Goal: Task Accomplishment & Management: Use online tool/utility

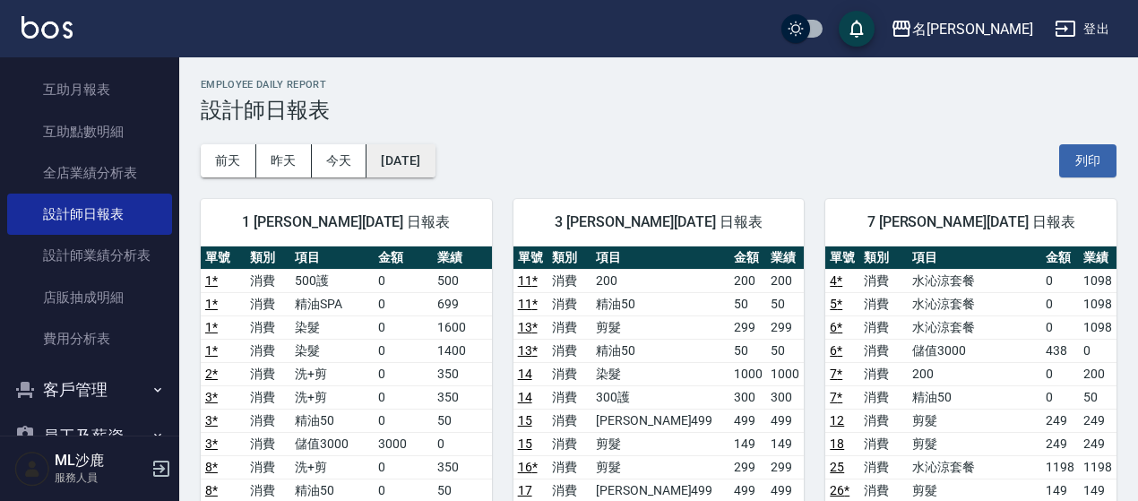
click at [412, 174] on button "[DATE]" at bounding box center [401, 160] width 68 height 33
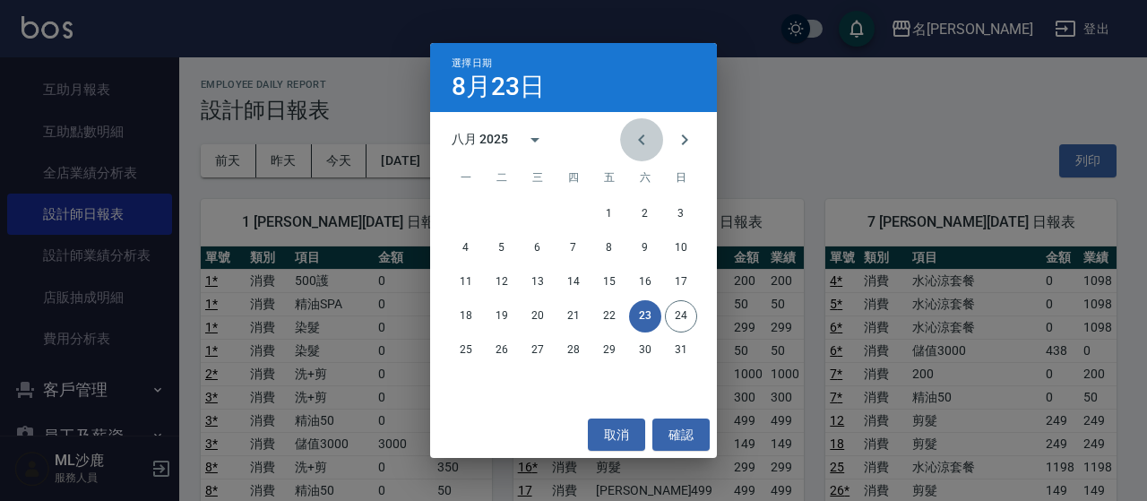
click at [640, 147] on icon "Previous month" at bounding box center [642, 140] width 22 height 22
click at [640, 150] on icon "Previous month" at bounding box center [642, 140] width 22 height 22
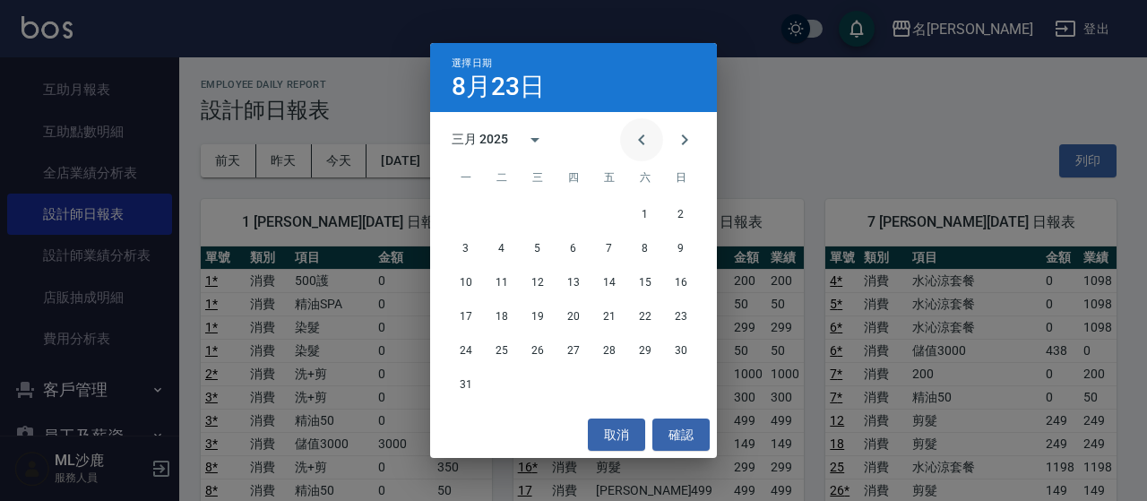
click at [640, 150] on icon "Previous month" at bounding box center [642, 140] width 22 height 22
click at [608, 350] on button "31" at bounding box center [609, 350] width 32 height 32
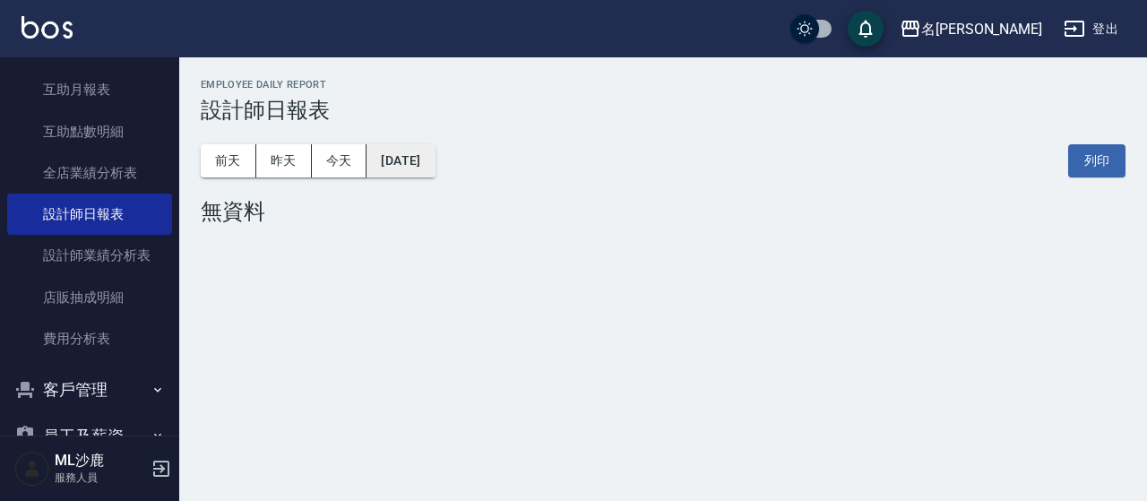
click at [414, 160] on button "[DATE]" at bounding box center [401, 160] width 68 height 33
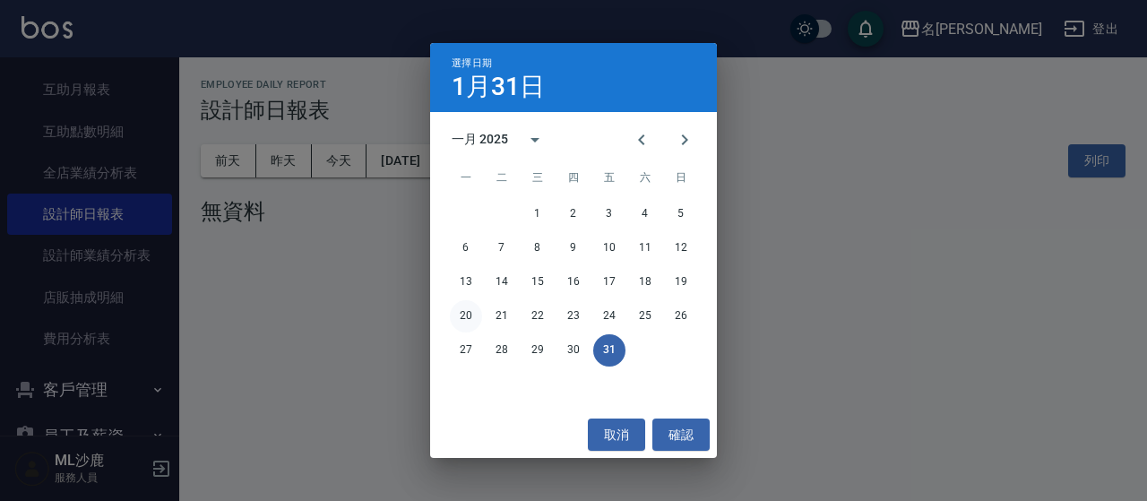
click at [468, 316] on button "20" at bounding box center [466, 316] width 32 height 32
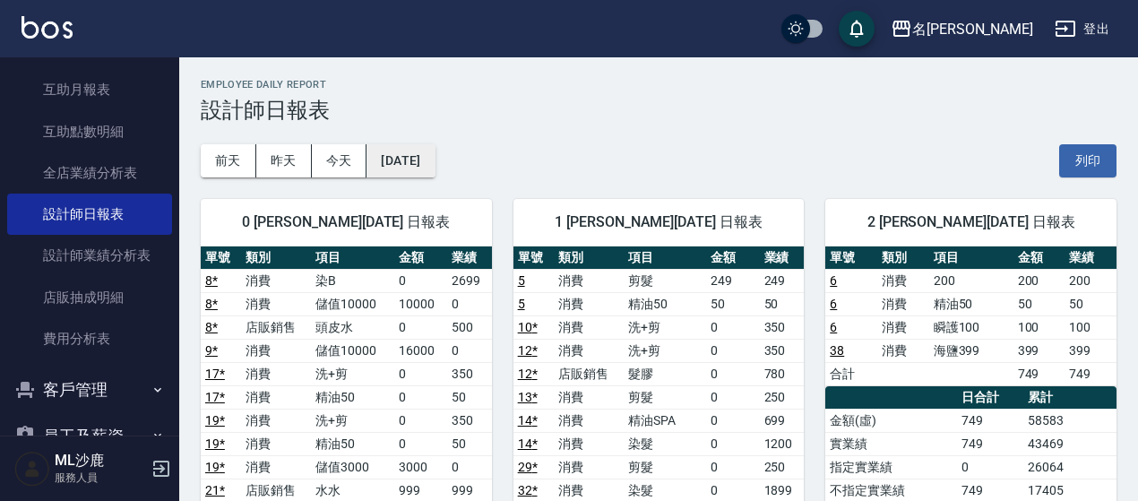
click at [435, 154] on button "[DATE]" at bounding box center [401, 160] width 68 height 33
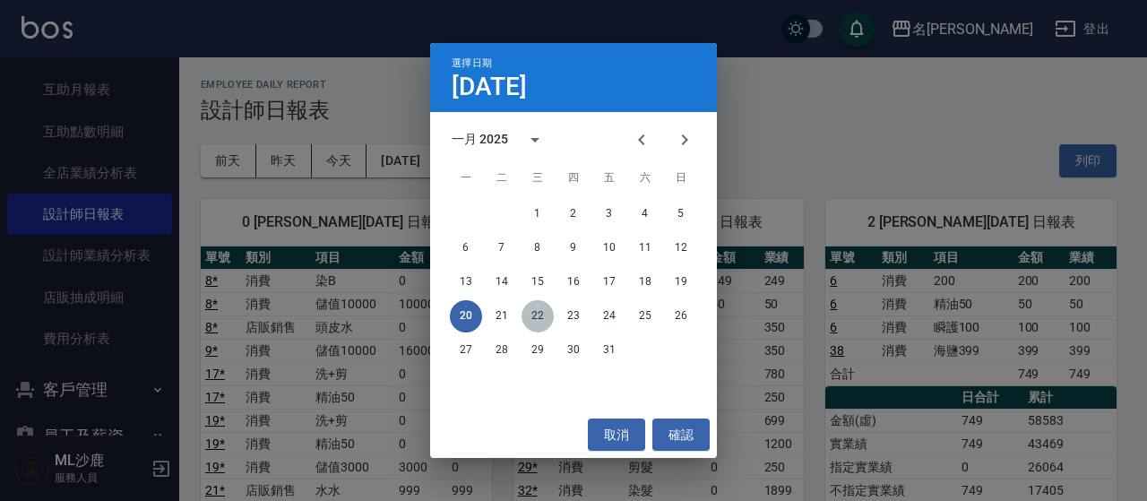
click at [539, 318] on button "22" at bounding box center [538, 316] width 32 height 32
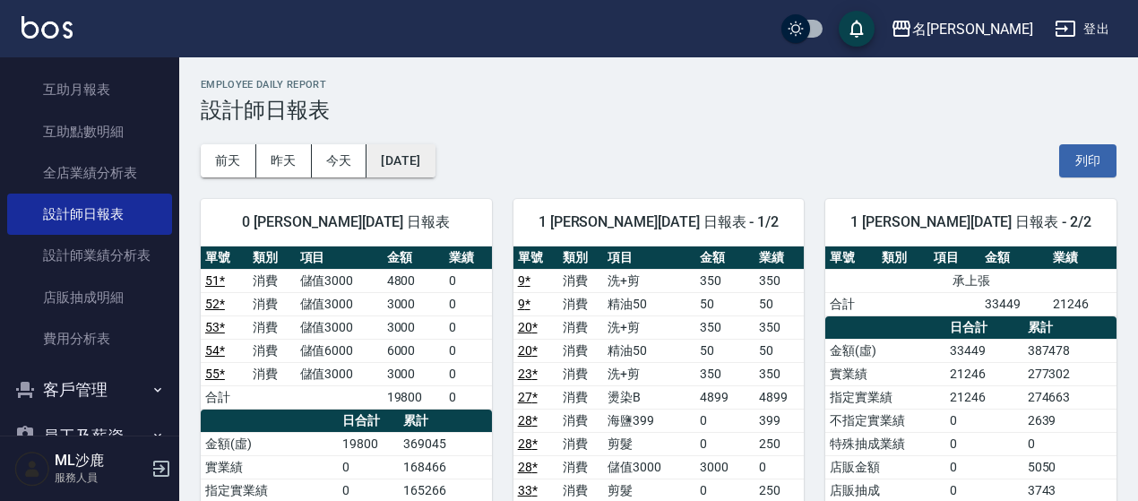
click at [429, 168] on button "[DATE]" at bounding box center [401, 160] width 68 height 33
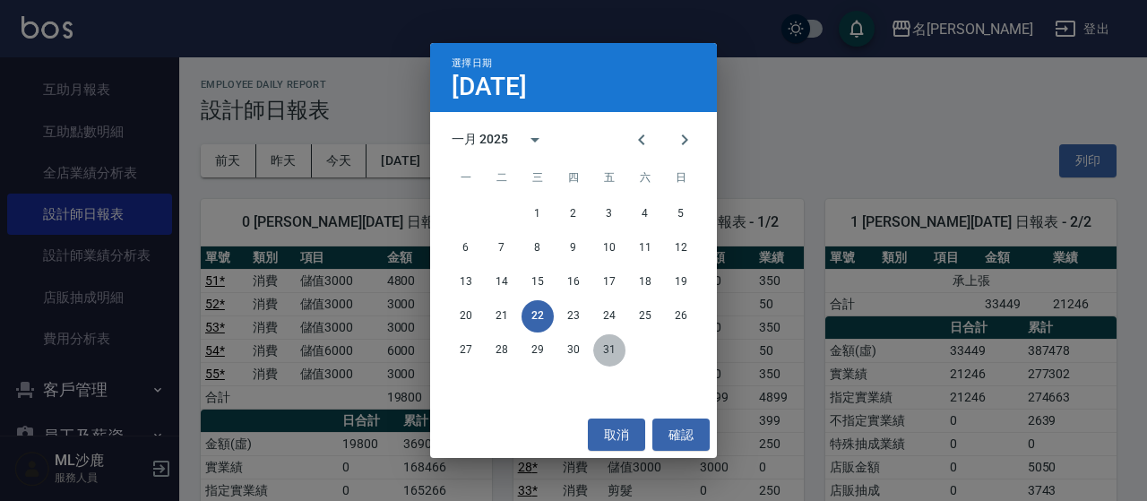
click at [604, 345] on button "31" at bounding box center [609, 350] width 32 height 32
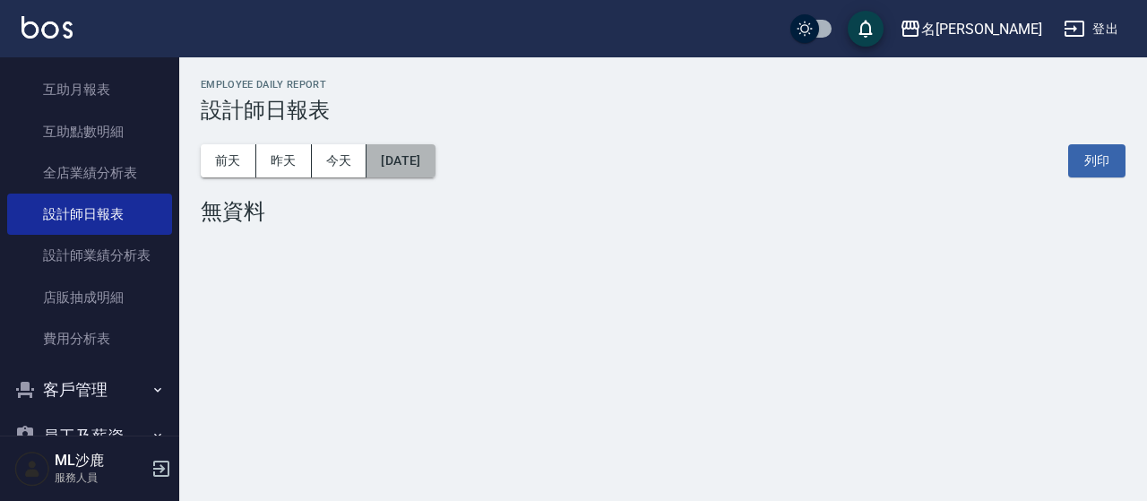
click at [435, 177] on button "[DATE]" at bounding box center [401, 160] width 68 height 33
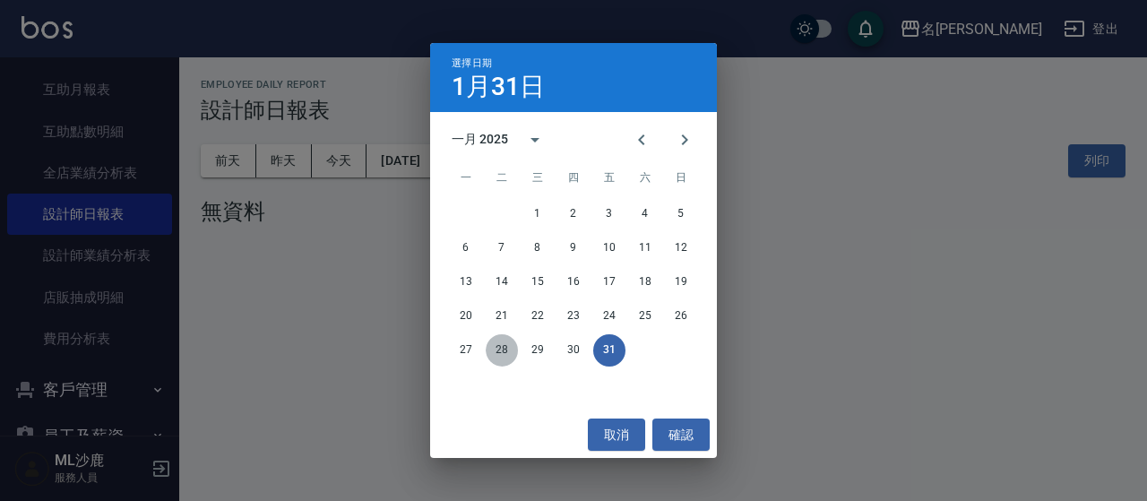
click at [514, 351] on button "28" at bounding box center [502, 350] width 32 height 32
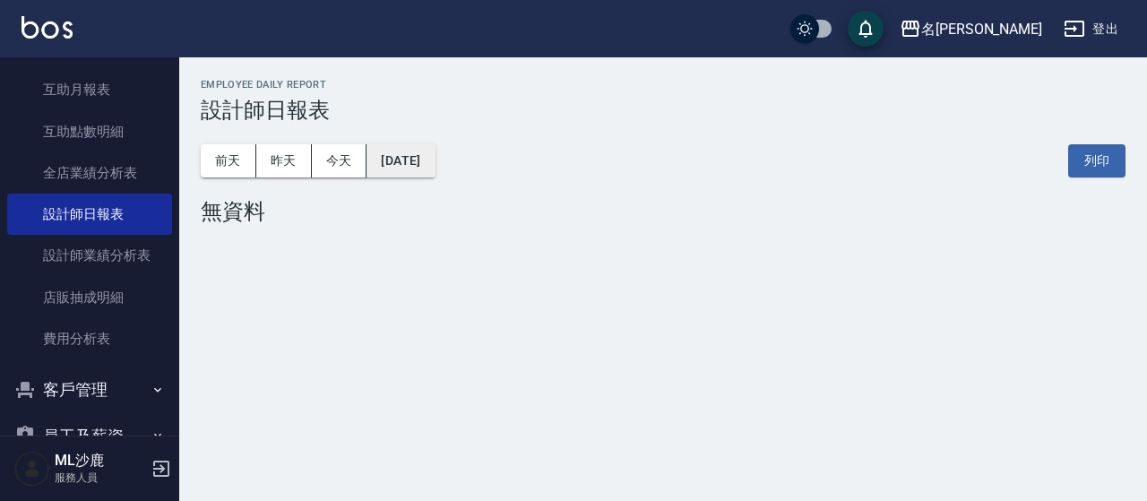
drag, startPoint x: 416, startPoint y: 123, endPoint x: 422, endPoint y: 144, distance: 22.4
click at [417, 130] on div "[DATE] [DATE] [DATE] [DATE] 列印" at bounding box center [663, 161] width 925 height 76
click at [422, 162] on button "[DATE]" at bounding box center [401, 160] width 68 height 33
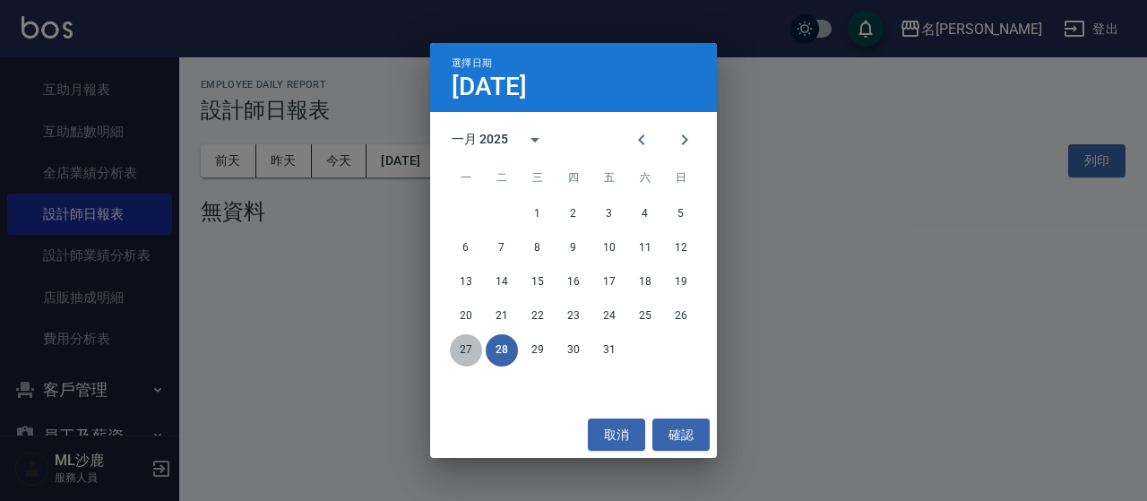
click at [457, 343] on button "27" at bounding box center [466, 350] width 32 height 32
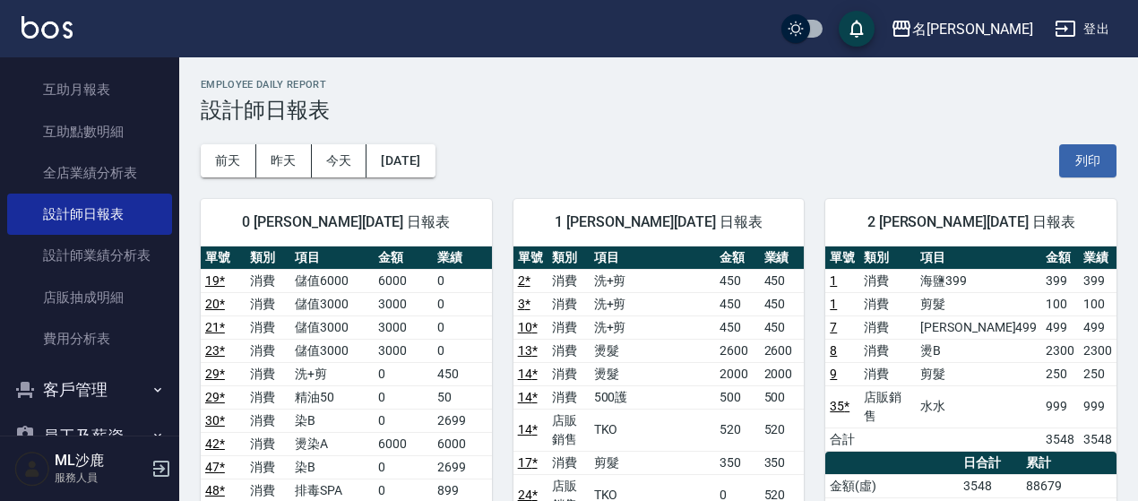
click at [559, 218] on span "1 [PERSON_NAME][DATE] 日報表" at bounding box center [659, 222] width 248 height 18
click at [421, 151] on button "[DATE]" at bounding box center [401, 160] width 68 height 33
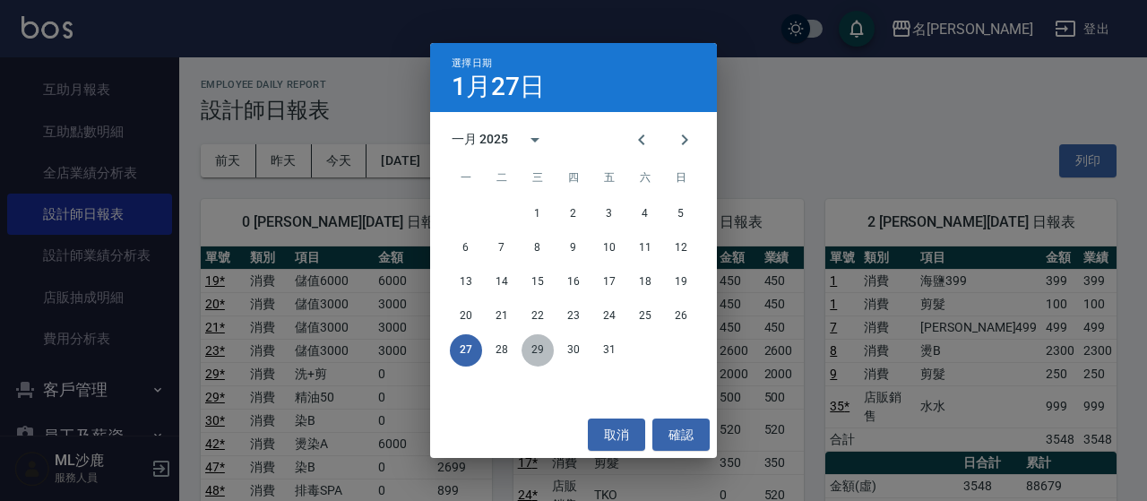
click at [546, 346] on button "29" at bounding box center [538, 350] width 32 height 32
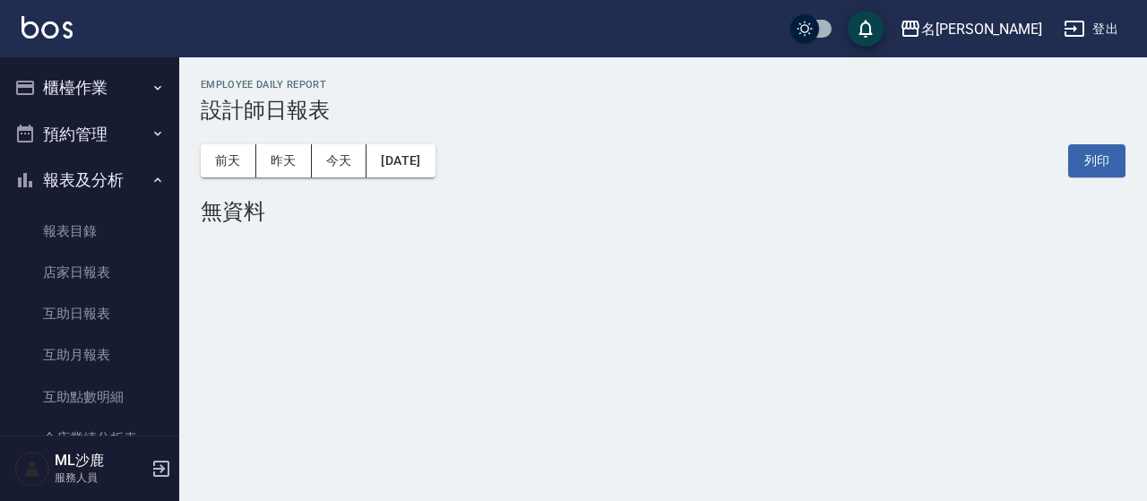
click at [91, 82] on button "櫃檯作業" at bounding box center [89, 88] width 165 height 47
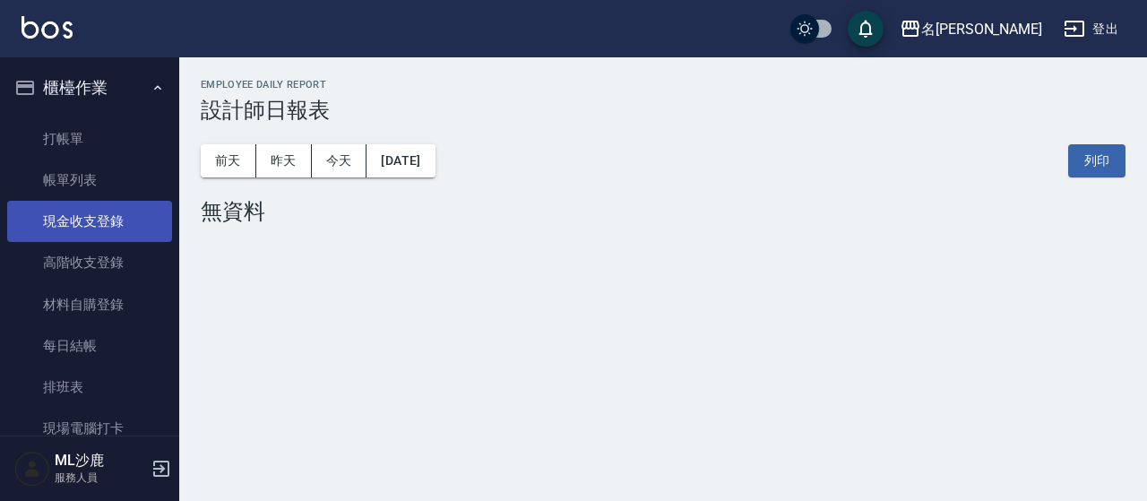
click at [108, 221] on link "現金收支登錄" at bounding box center [89, 221] width 165 height 41
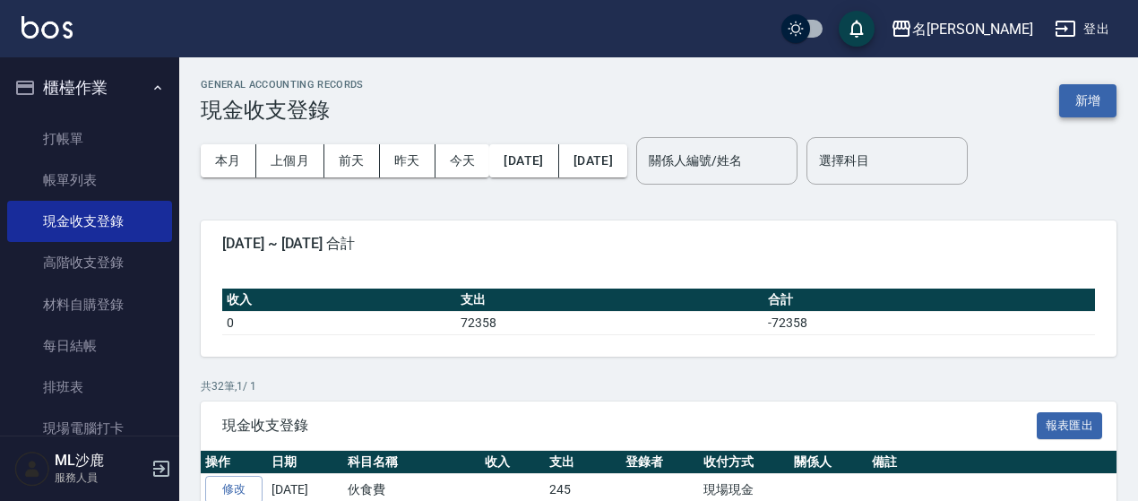
click at [1068, 102] on button "新增" at bounding box center [1087, 100] width 57 height 33
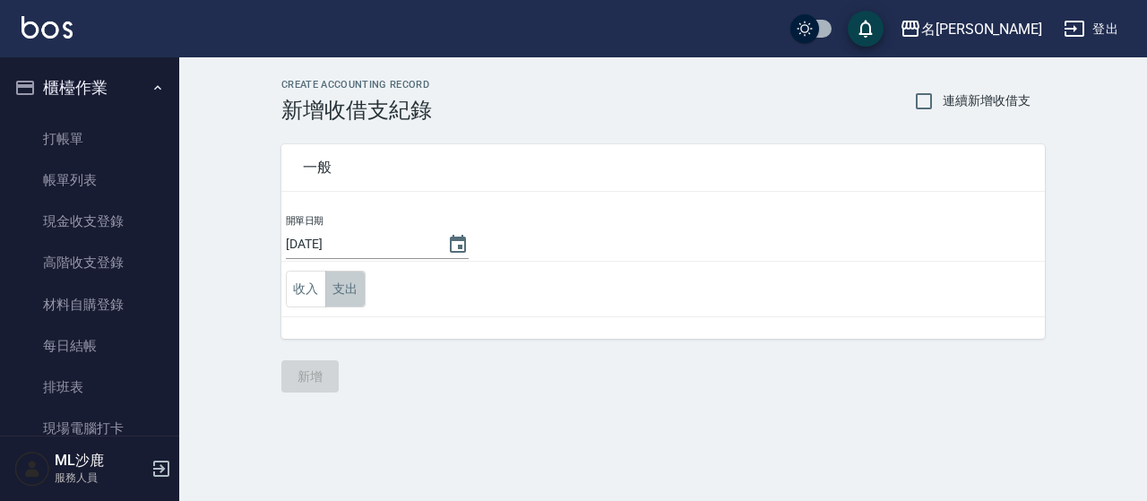
click at [361, 282] on button "支出" at bounding box center [345, 289] width 40 height 37
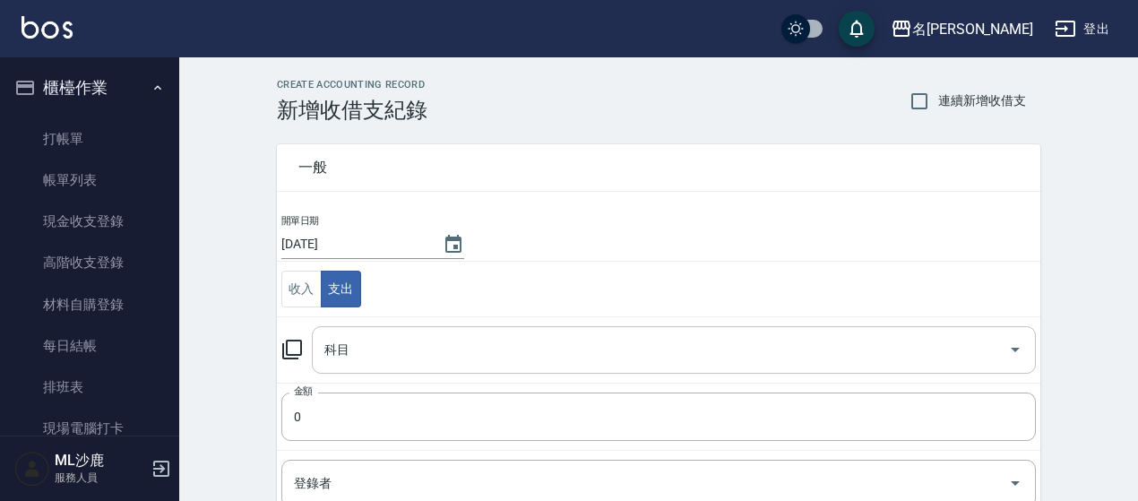
drag, startPoint x: 376, startPoint y: 345, endPoint x: 392, endPoint y: 335, distance: 18.1
click at [378, 344] on input "科目" at bounding box center [660, 349] width 681 height 31
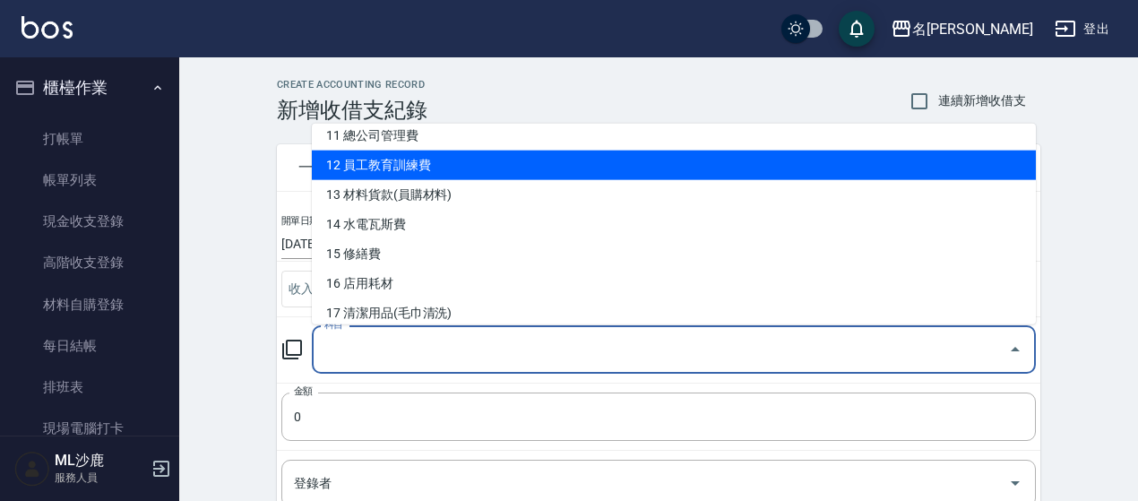
scroll to position [448, 0]
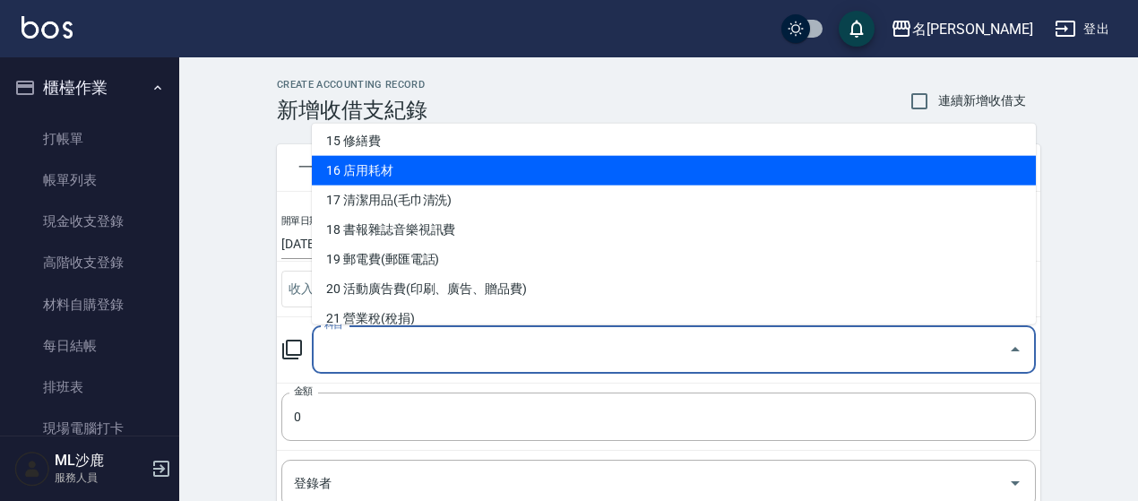
click at [432, 170] on li "16 店用耗材" at bounding box center [674, 171] width 724 height 30
type input "16 店用耗材"
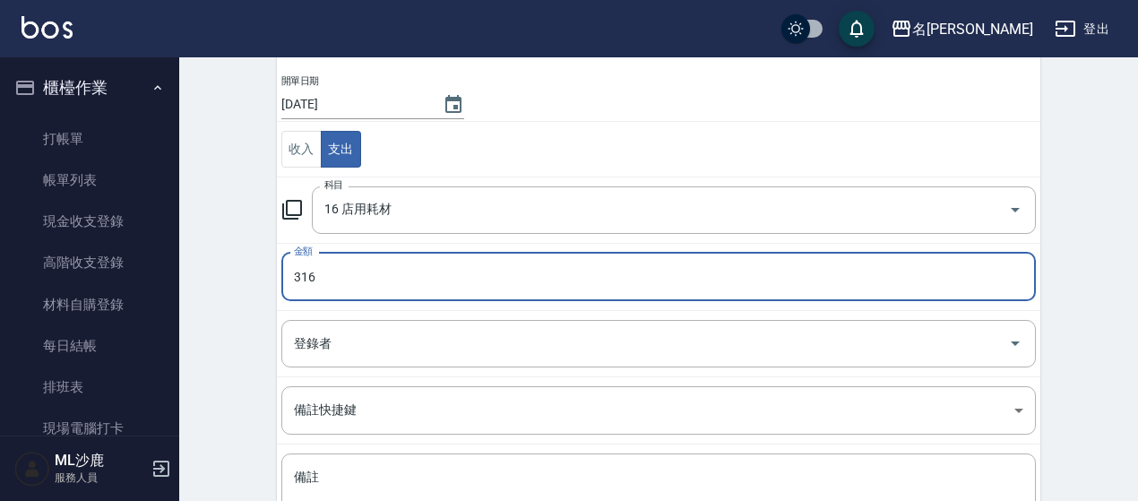
scroll to position [287, 0]
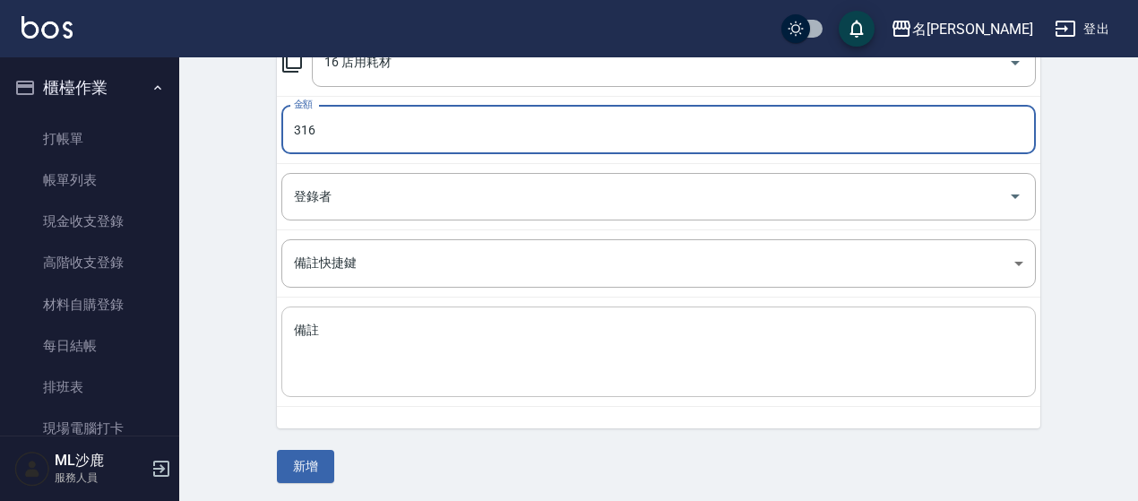
type input "316"
click at [337, 339] on textarea "備註" at bounding box center [658, 352] width 729 height 61
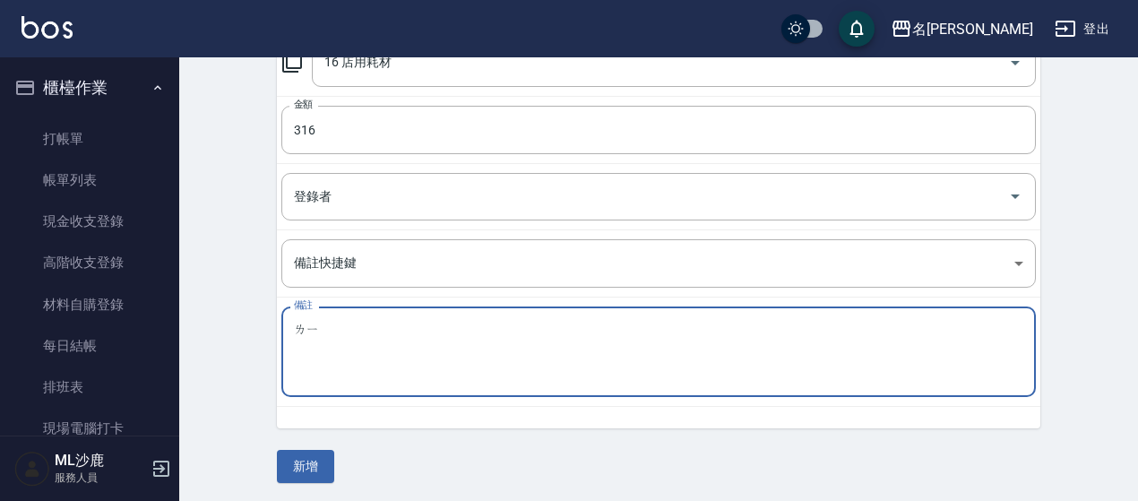
type textarea "立"
type textarea "垃圾袋"
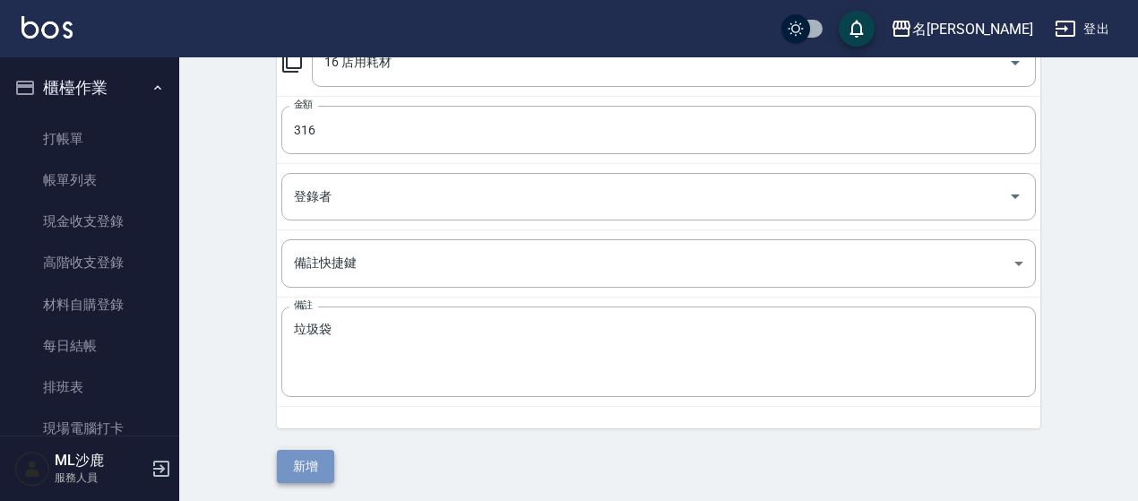
click at [311, 459] on button "新增" at bounding box center [305, 466] width 57 height 33
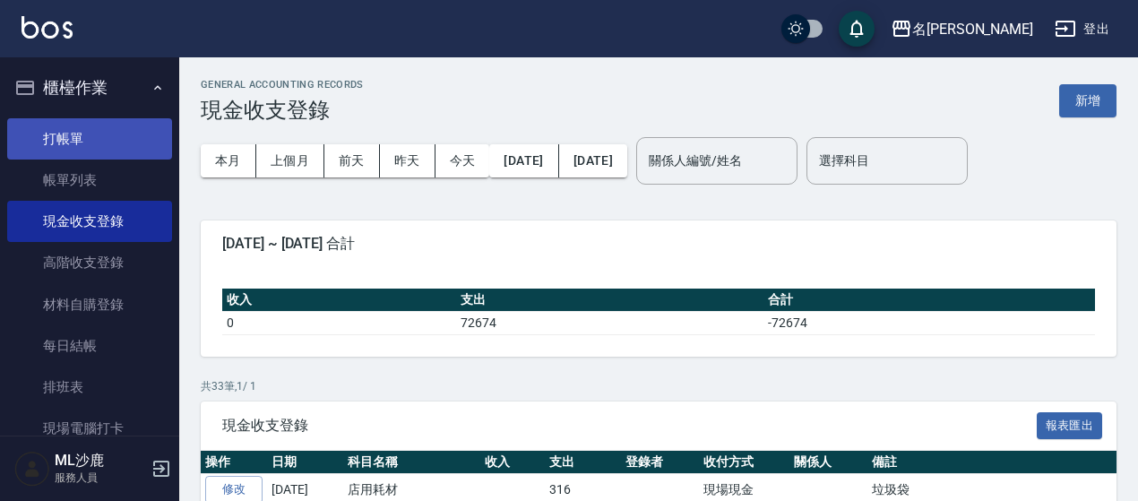
click at [84, 134] on link "打帳單" at bounding box center [89, 138] width 165 height 41
